Goal: Information Seeking & Learning: Learn about a topic

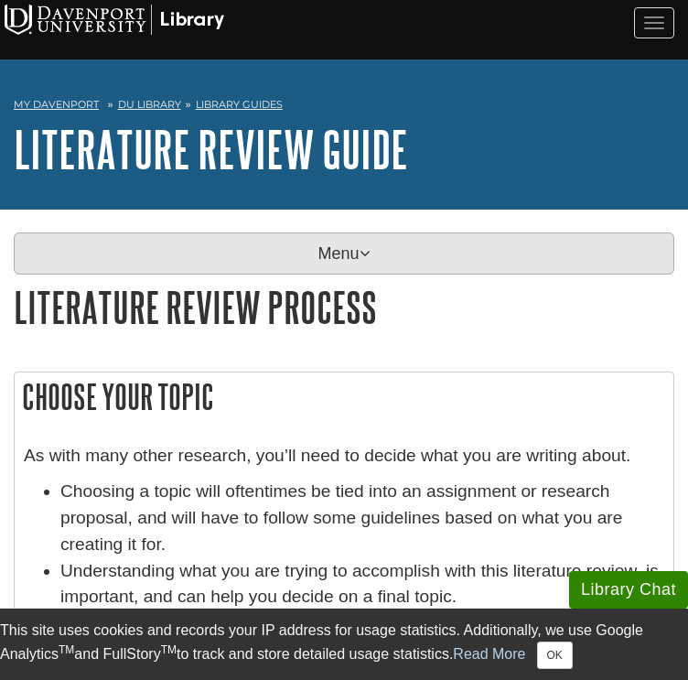
click at [313, 250] on p "Menu" at bounding box center [344, 253] width 660 height 42
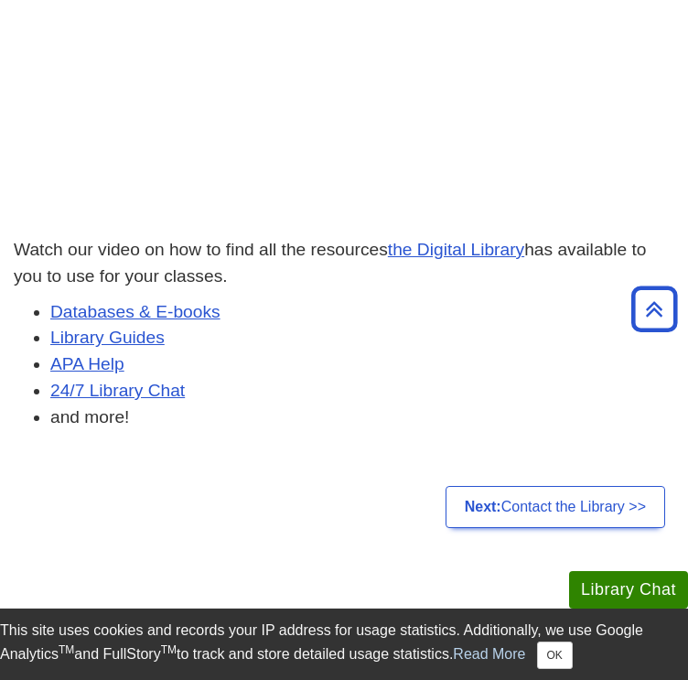
scroll to position [408, 0]
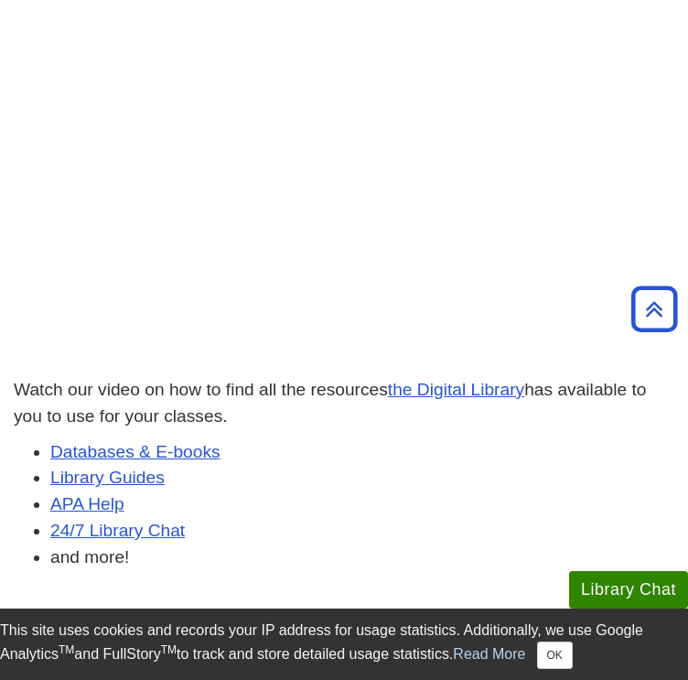
click at [370, 401] on p "Watch our video on how to find all the resources the Digital Library has availa…" at bounding box center [344, 403] width 660 height 53
